Goal: Obtain resource: Download file/media

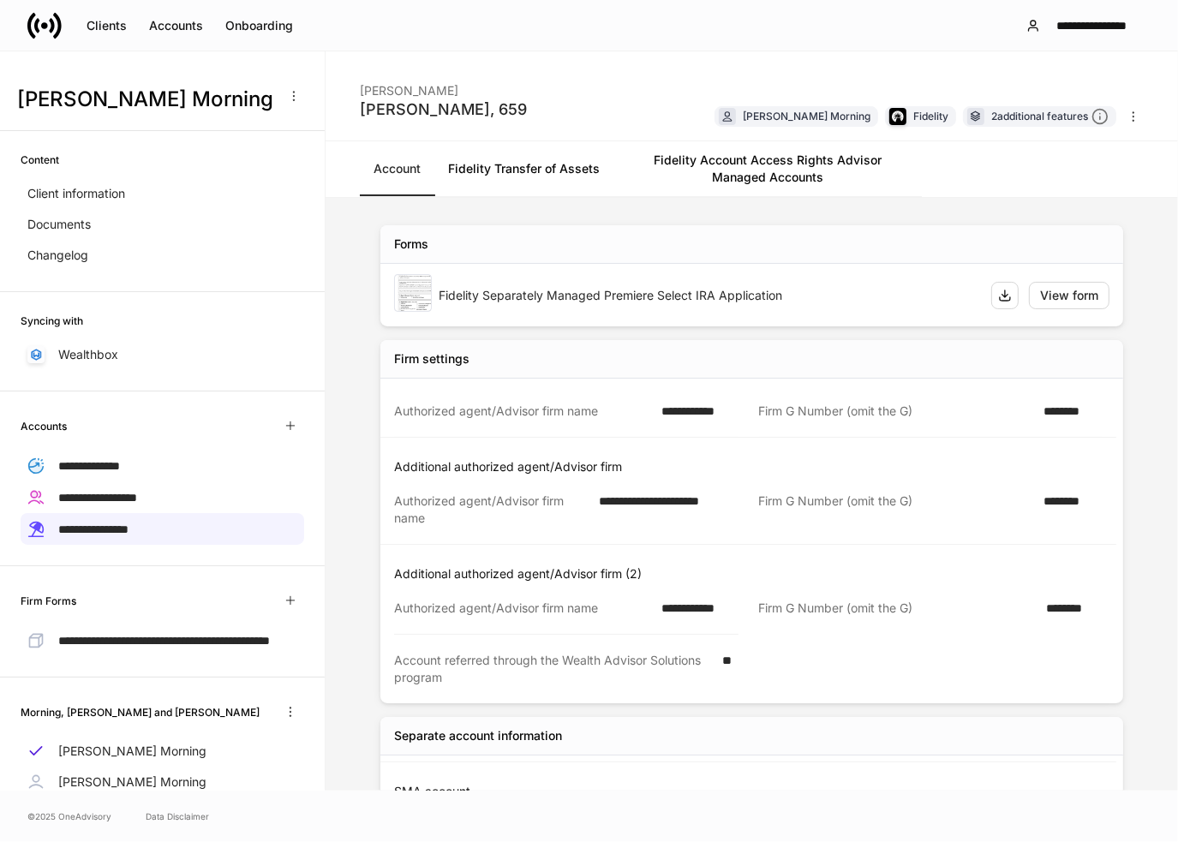
scroll to position [69, 0]
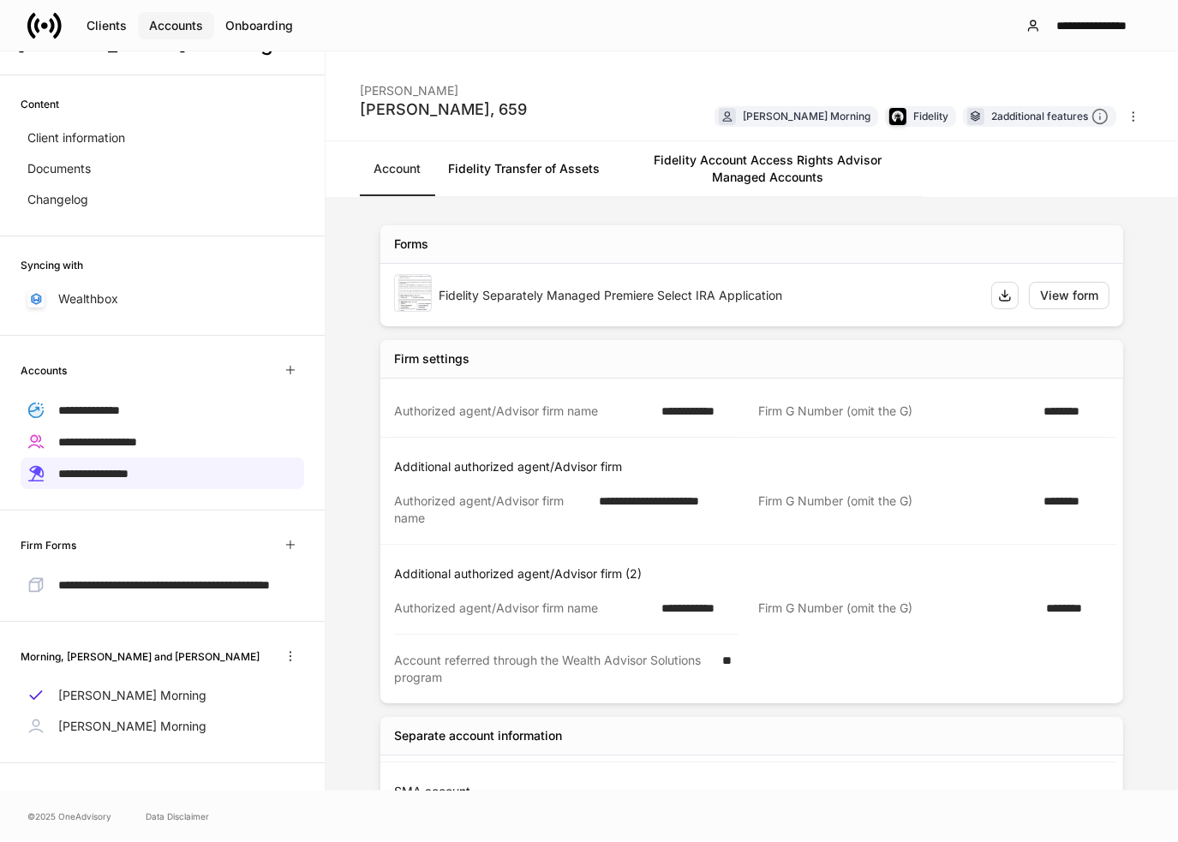
click at [161, 33] on button "Accounts" at bounding box center [176, 25] width 76 height 27
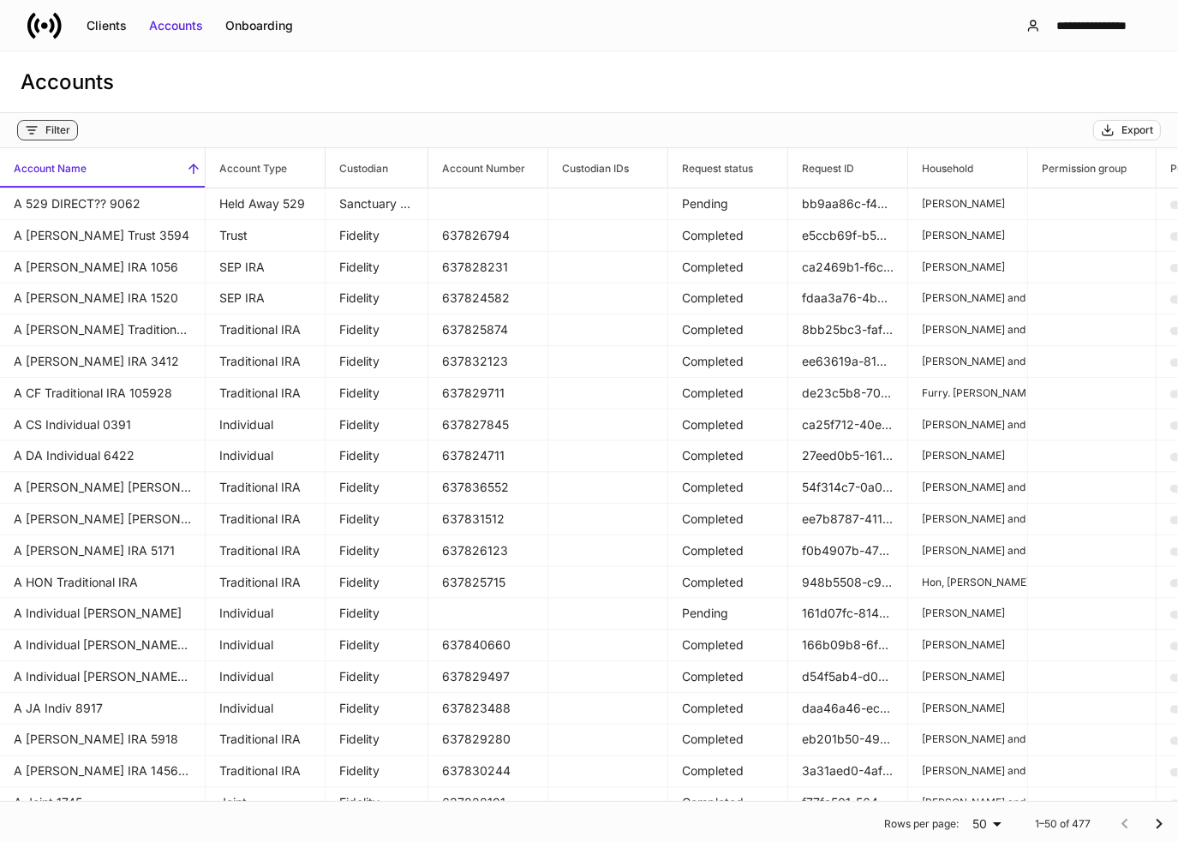
click at [59, 132] on div "Filter" at bounding box center [57, 130] width 25 height 14
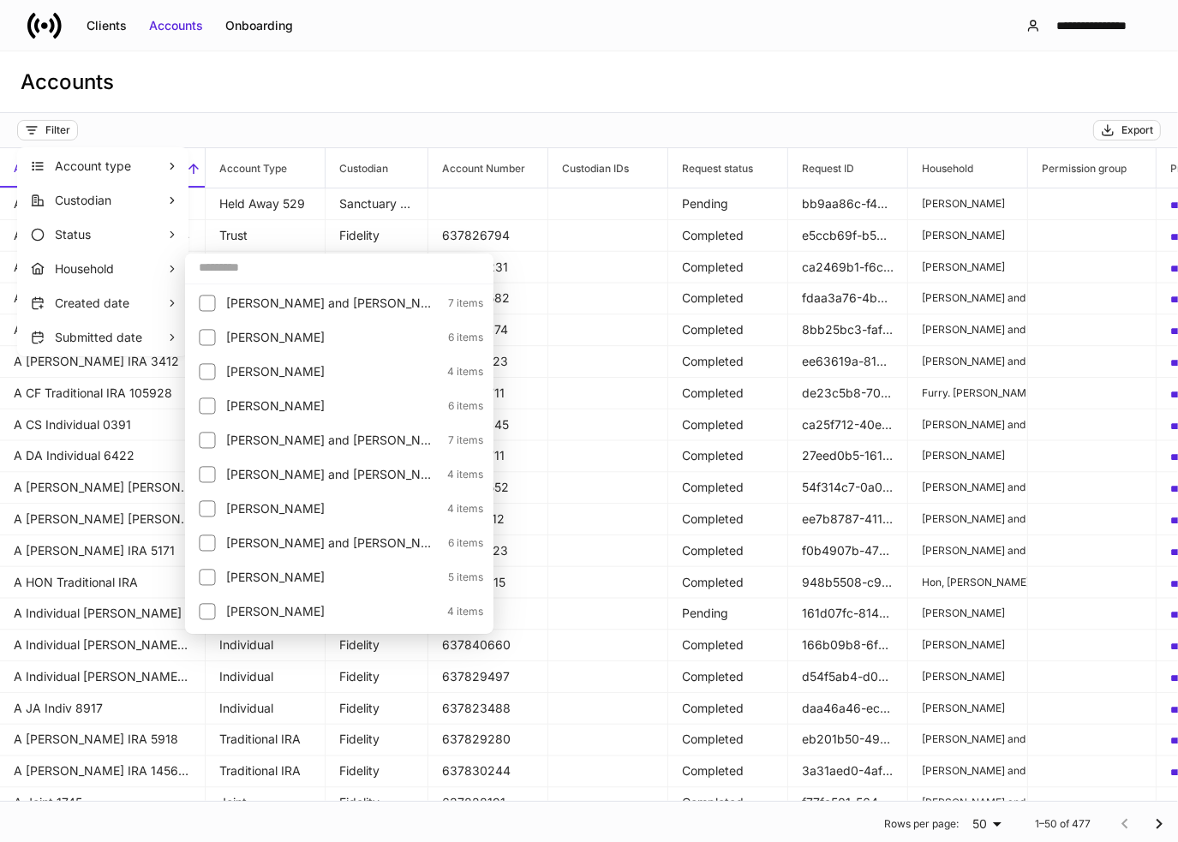
drag, startPoint x: 242, startPoint y: 266, endPoint x: 264, endPoint y: 260, distance: 22.5
click at [243, 266] on input "text" at bounding box center [339, 267] width 308 height 31
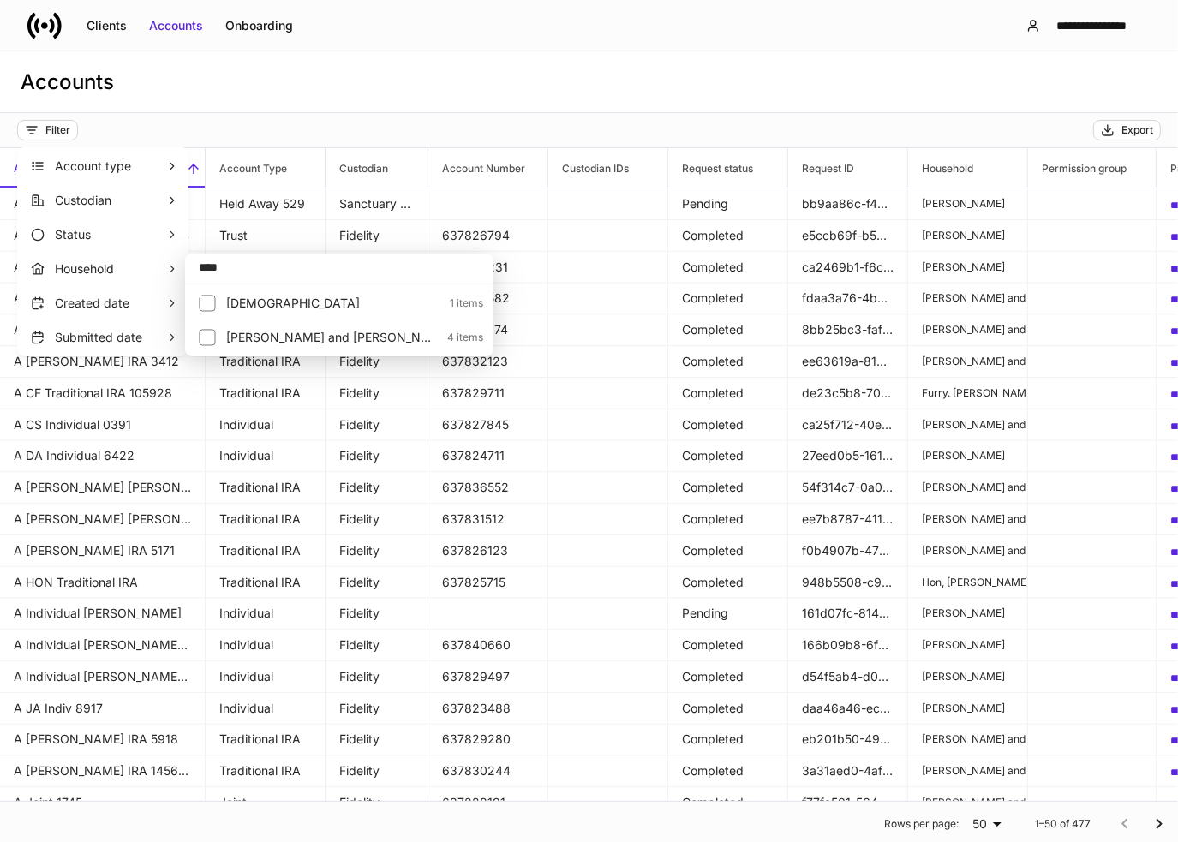
type input "****"
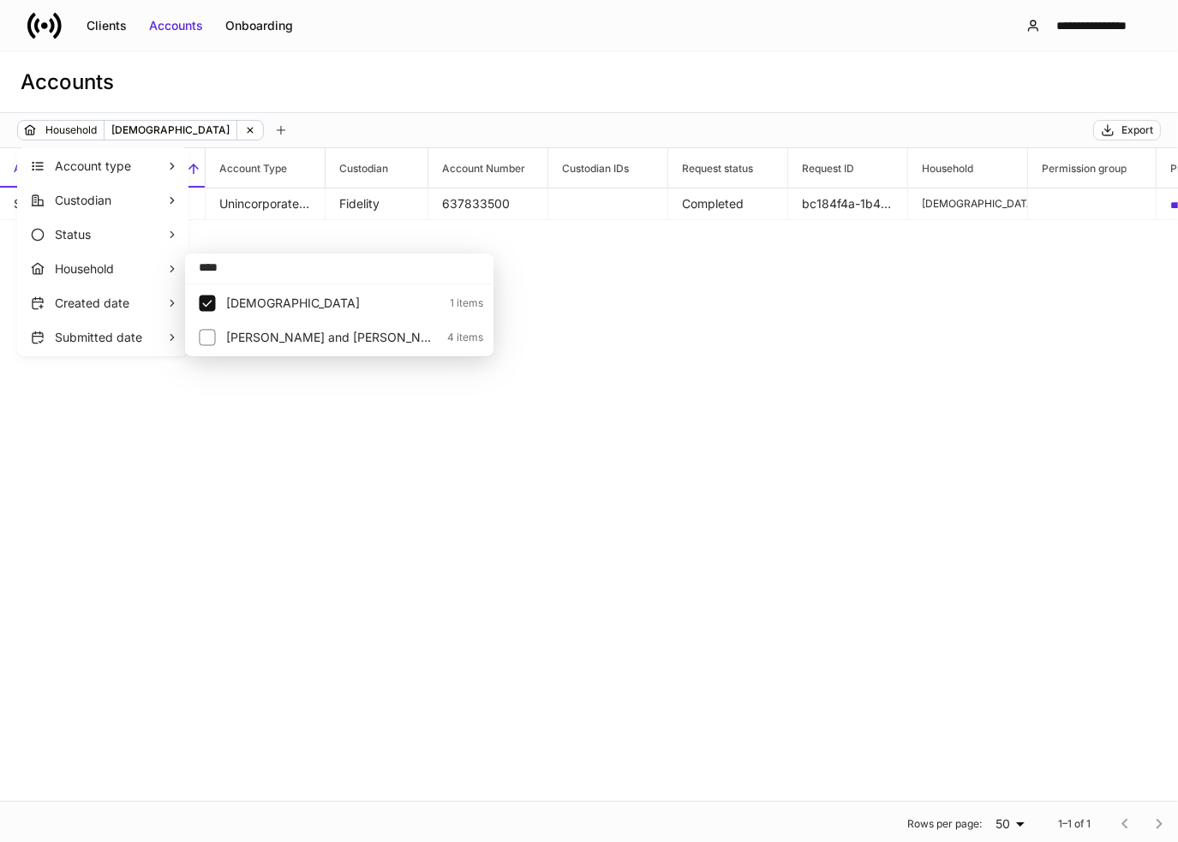
drag, startPoint x: 344, startPoint y: 229, endPoint x: 301, endPoint y: 233, distance: 43.9
click at [344, 228] on div at bounding box center [589, 421] width 1178 height 842
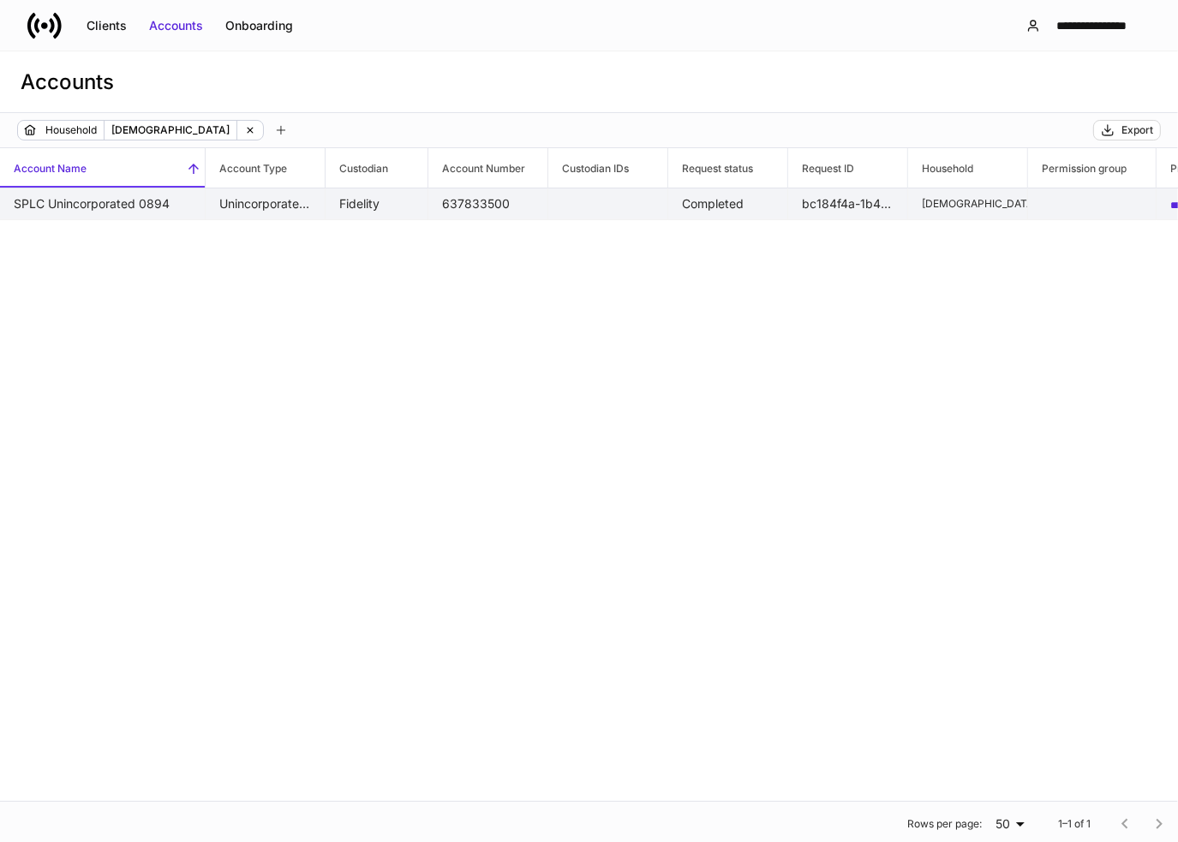
click at [262, 201] on td "Unincorporated Business" at bounding box center [266, 204] width 120 height 32
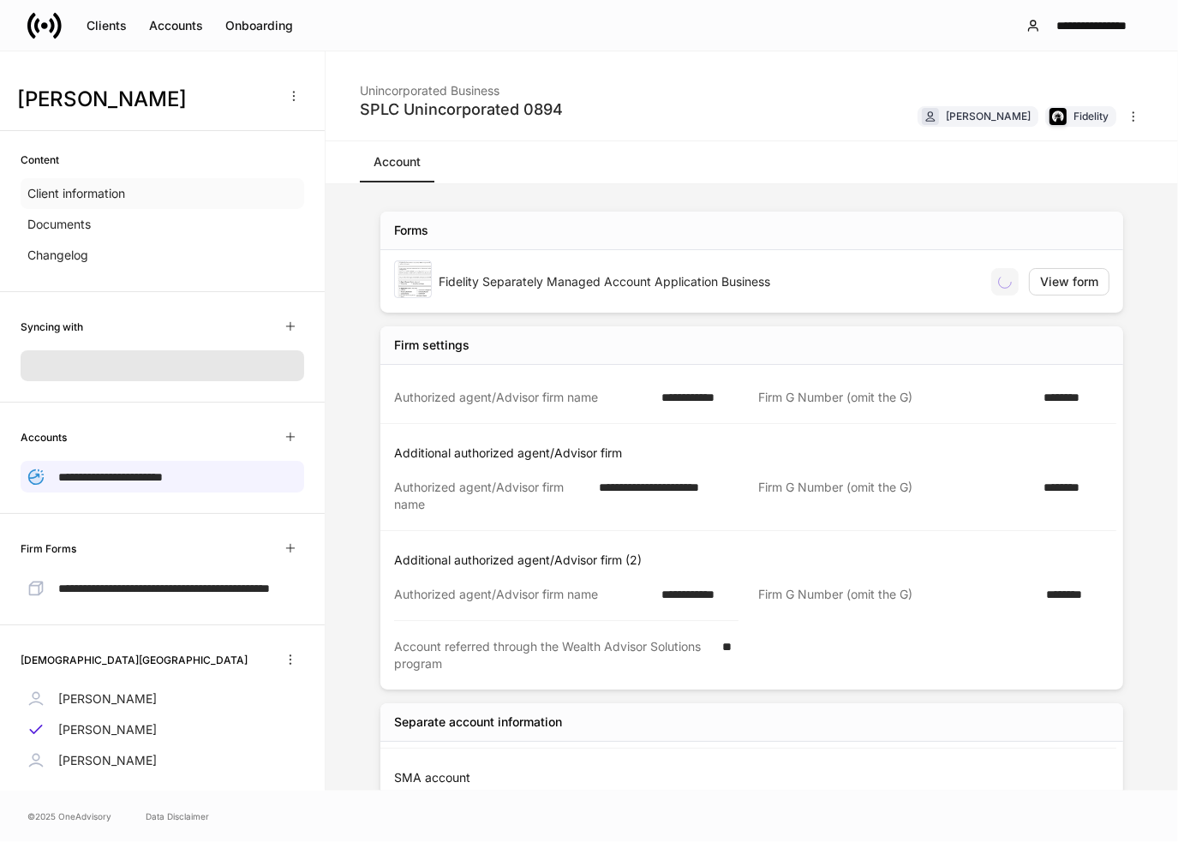
click at [79, 196] on p "Client information" at bounding box center [76, 193] width 98 height 17
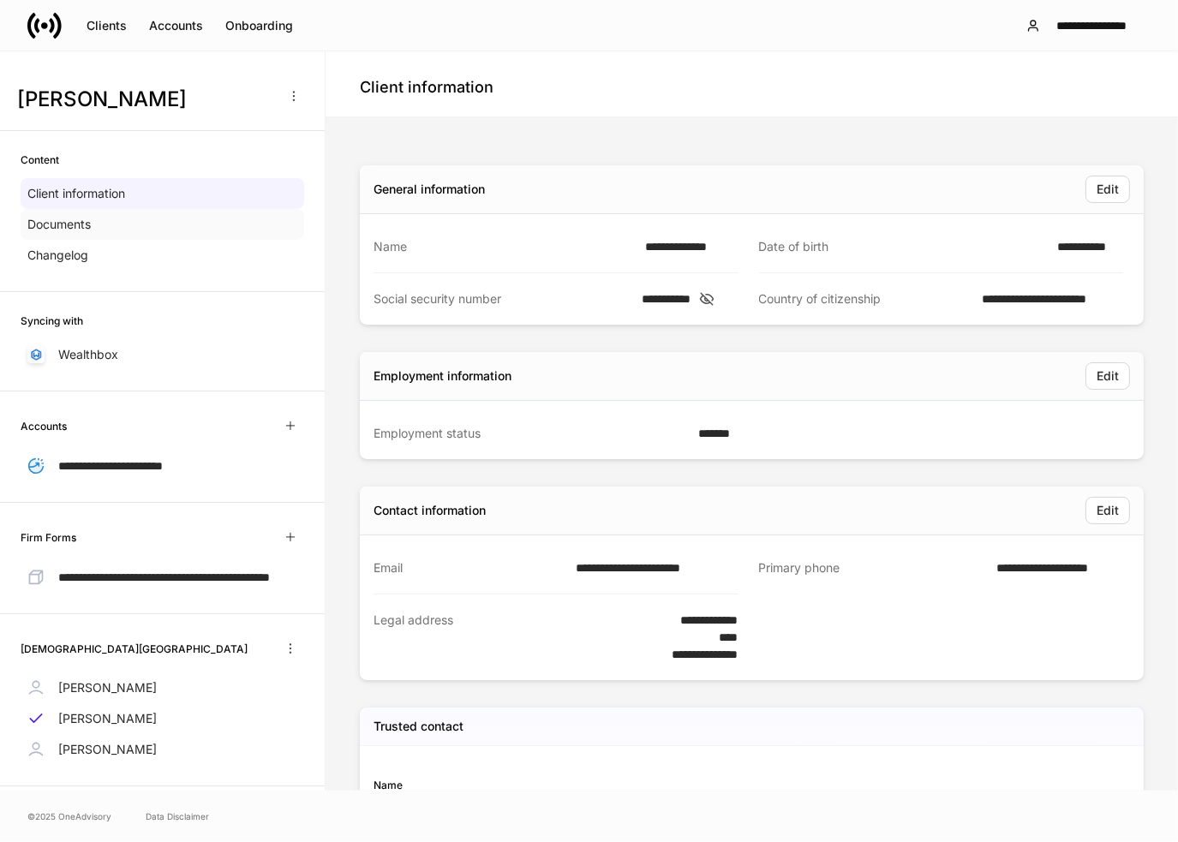
click at [134, 226] on div "Documents" at bounding box center [163, 224] width 284 height 31
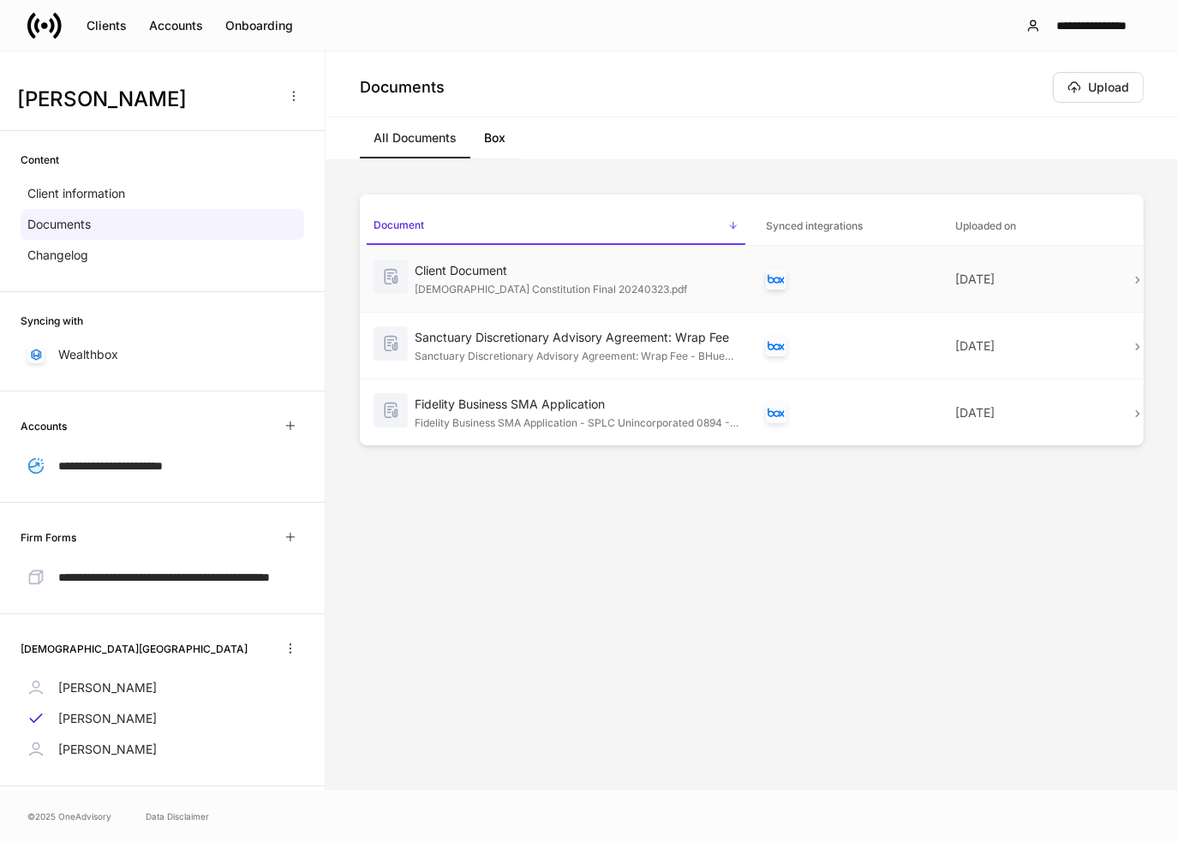
click at [528, 283] on div "[DEMOGRAPHIC_DATA] Constitution Final 20240323.pdf" at bounding box center [577, 287] width 324 height 17
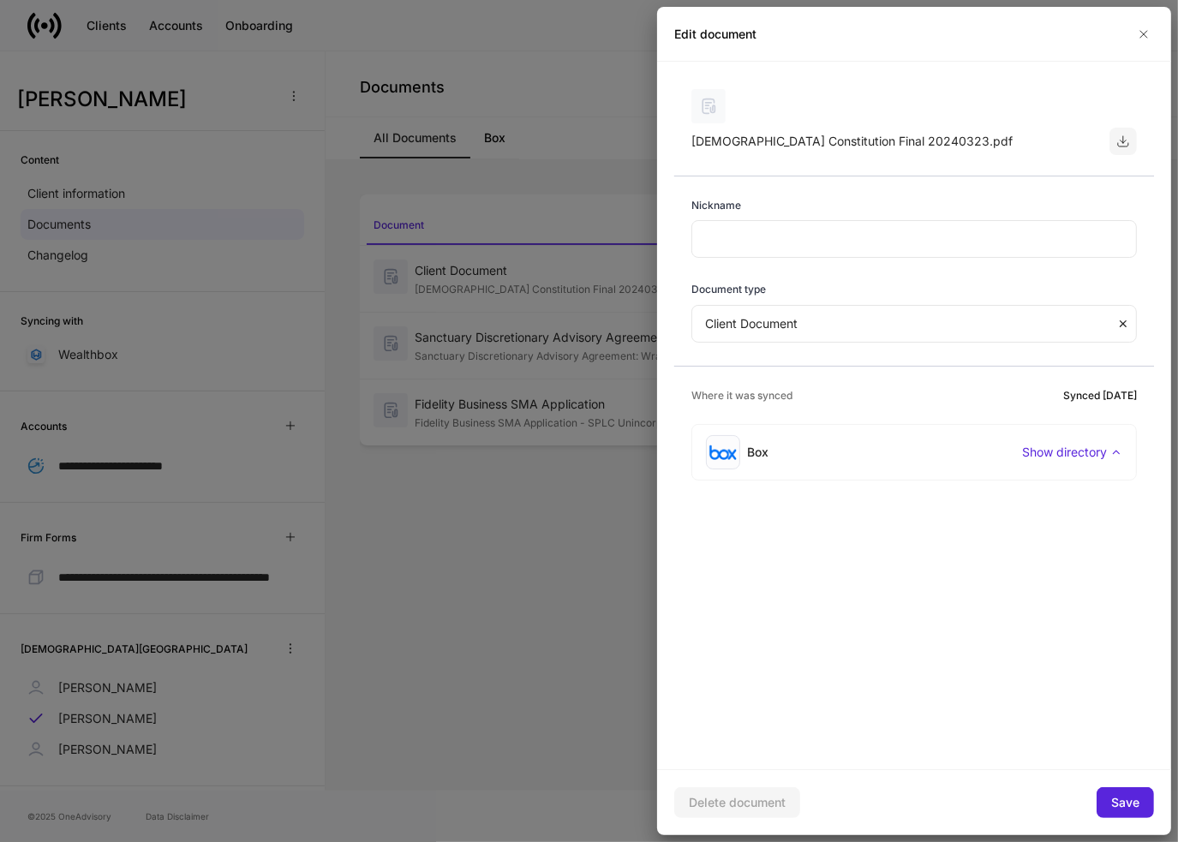
click at [1114, 143] on button "button" at bounding box center [1122, 141] width 27 height 27
click at [1145, 39] on icon "button" at bounding box center [1144, 34] width 14 height 14
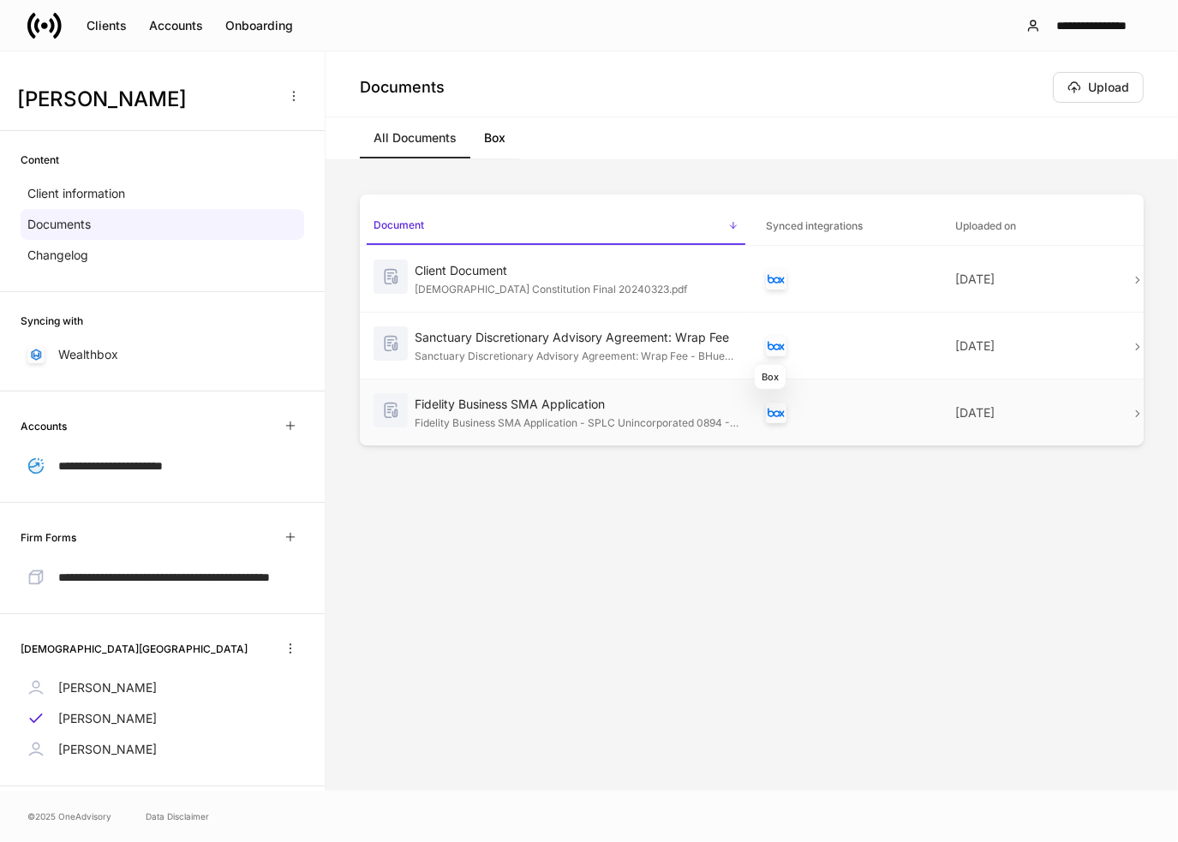
click at [780, 417] on div "Box" at bounding box center [776, 413] width 21 height 21
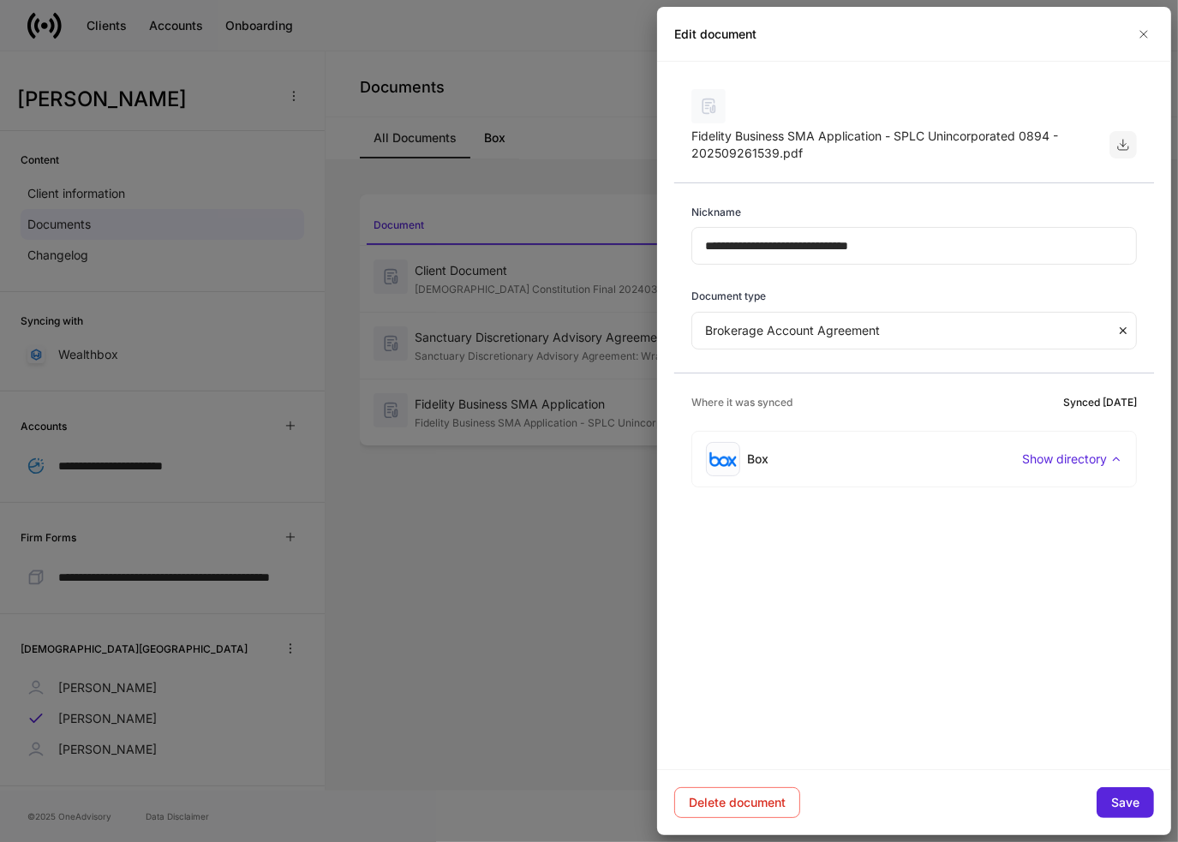
click at [1121, 149] on icon "button" at bounding box center [1123, 145] width 14 height 14
